Goal: Information Seeking & Learning: Learn about a topic

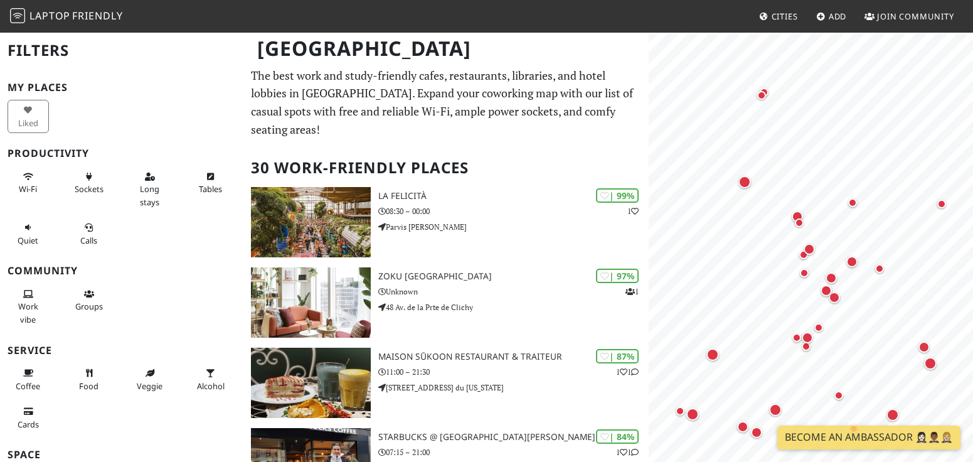
click at [63, 11] on span "Laptop" at bounding box center [49, 16] width 41 height 14
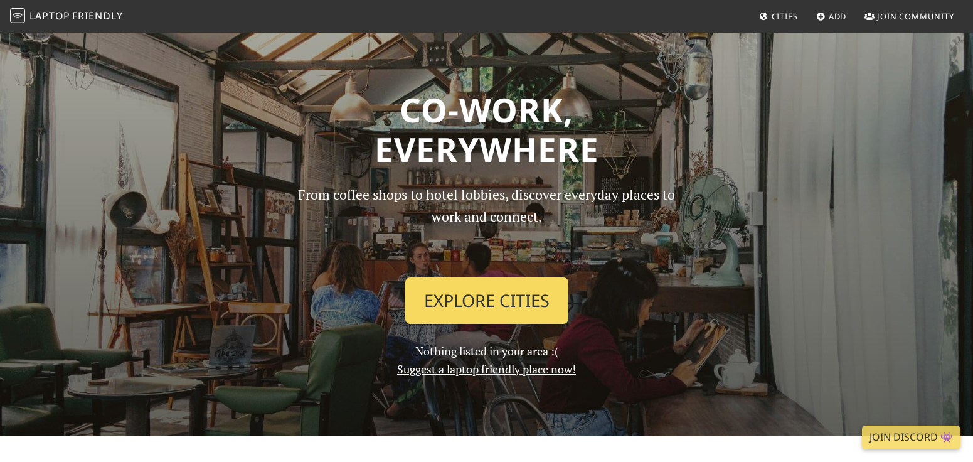
click at [458, 307] on link "Explore Cities" at bounding box center [486, 300] width 163 height 46
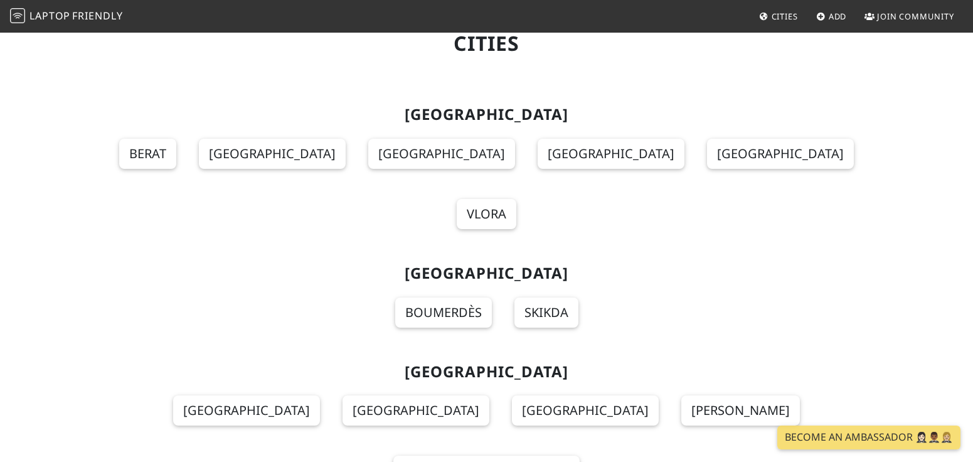
scroll to position [3579, 0]
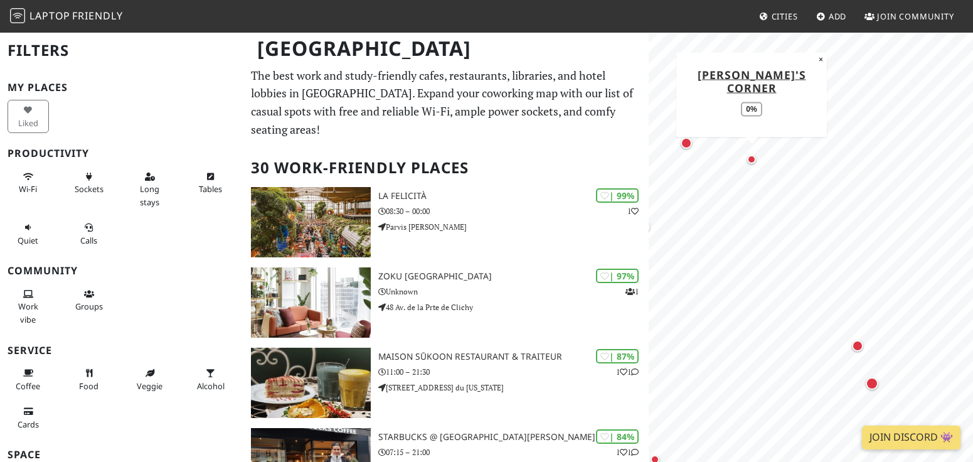
click at [751, 161] on div "Map marker" at bounding box center [751, 159] width 9 height 9
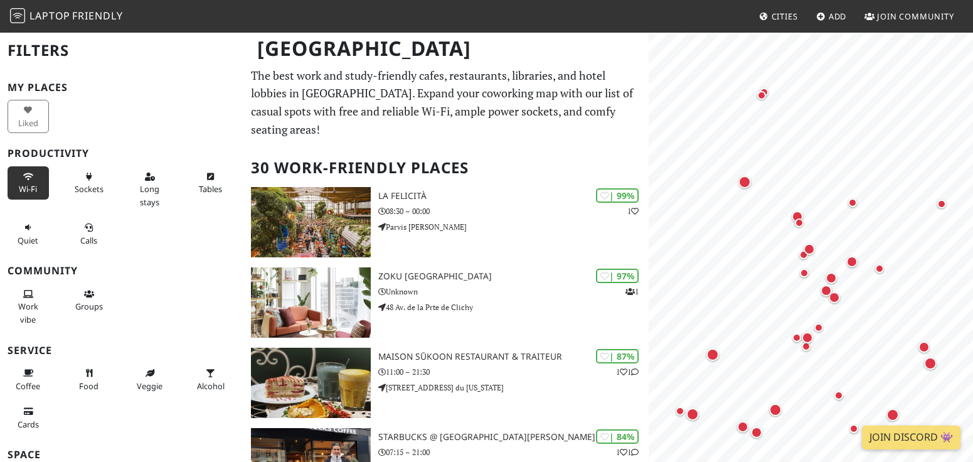
click at [28, 176] on icon at bounding box center [28, 177] width 10 height 8
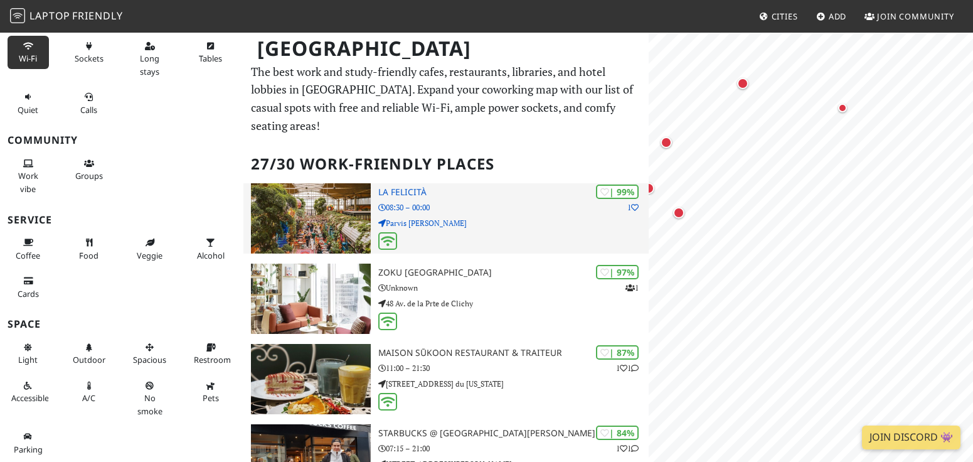
click at [482, 217] on p "Parvis Alan Turing" at bounding box center [513, 223] width 270 height 12
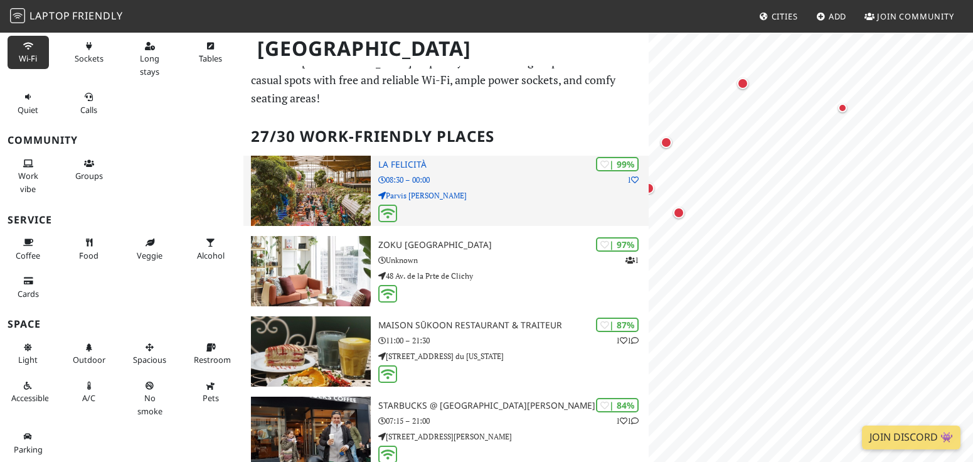
click at [480, 174] on p "08:30 – 00:00" at bounding box center [513, 180] width 270 height 12
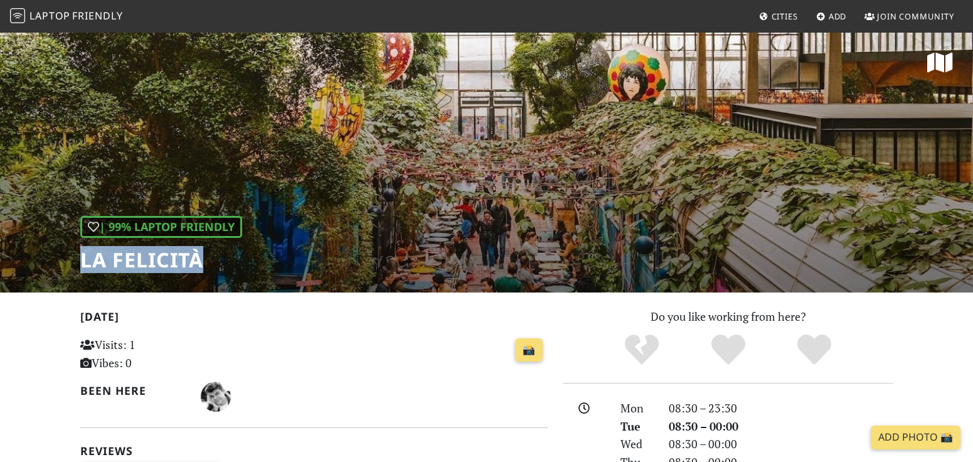
drag, startPoint x: 226, startPoint y: 267, endPoint x: 78, endPoint y: 267, distance: 148.0
click at [78, 267] on div "| 99% Laptop Friendly La [PERSON_NAME]" at bounding box center [486, 161] width 973 height 261
copy h1 "La Felicità"
drag, startPoint x: 76, startPoint y: 262, endPoint x: 236, endPoint y: 266, distance: 160.6
click at [236, 266] on div "| 99% Laptop Friendly La [PERSON_NAME]" at bounding box center [486, 161] width 973 height 261
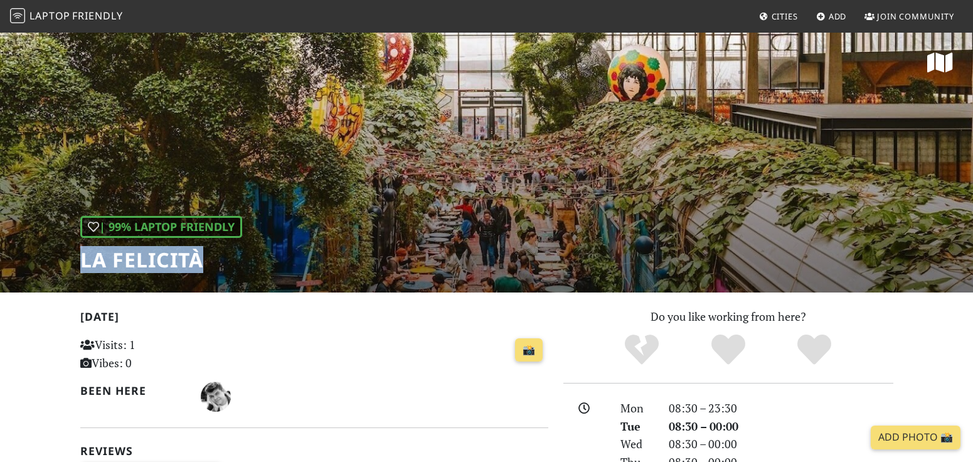
copy h1 "La Felicità"
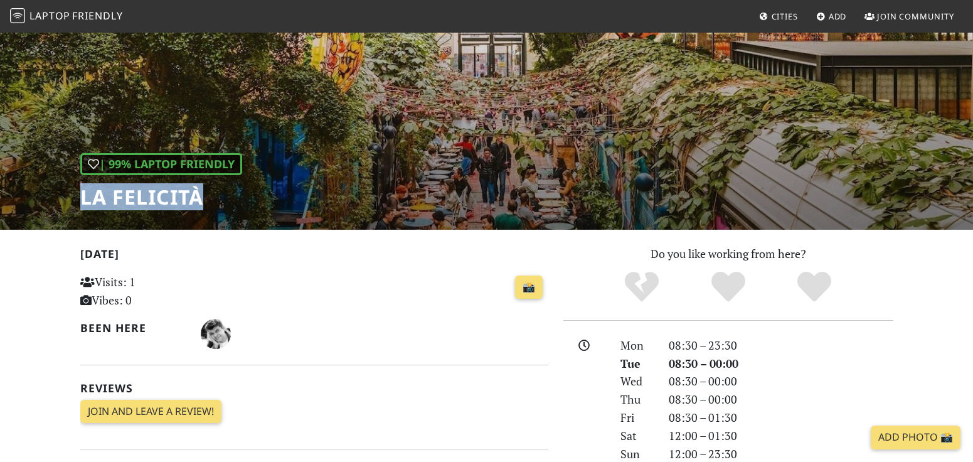
scroll to position [41, 0]
